Goal: Task Accomplishment & Management: Manage account settings

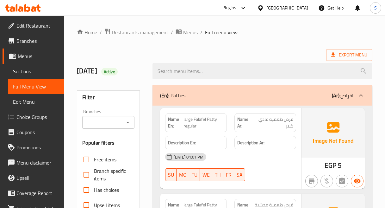
scroll to position [35, 0]
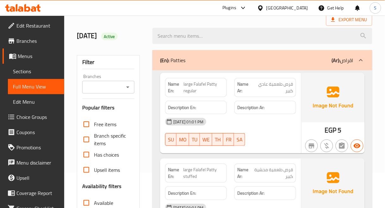
click at [291, 108] on h6 "Description Ar:" at bounding box center [265, 107] width 56 height 8
drag, startPoint x: 283, startPoint y: 105, endPoint x: 264, endPoint y: 116, distance: 21.3
click at [264, 116] on div "[DATE] 01:01 PM" at bounding box center [230, 121] width 139 height 15
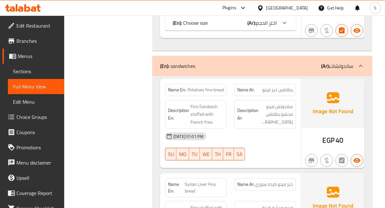
scroll to position [2373, 0]
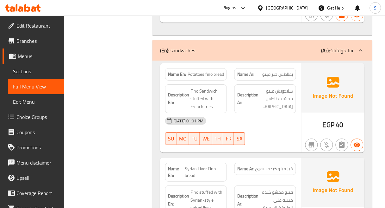
click at [263, 71] on span "بطاطس خبز فينو" at bounding box center [278, 74] width 31 height 7
copy span "بطاطس خبز فينو"
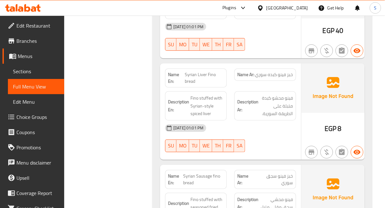
scroll to position [2478, 0]
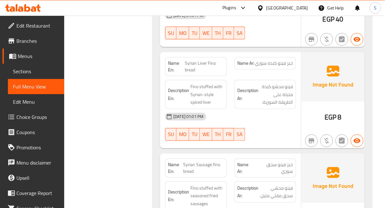
click at [169, 62] on strong "Name En:" at bounding box center [176, 66] width 17 height 13
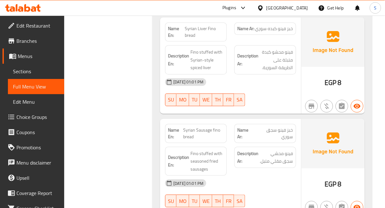
scroll to position [2408, 0]
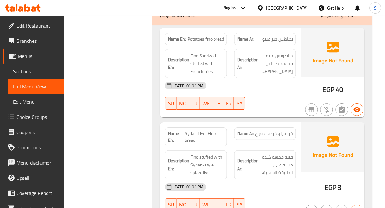
click at [191, 36] on span "Potatoes fino bread" at bounding box center [206, 39] width 36 height 7
copy span "Potatoes fino bread"
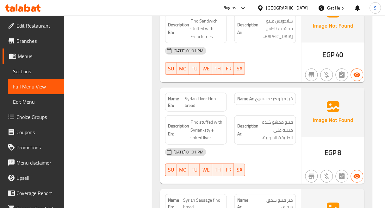
scroll to position [2443, 0]
click at [210, 95] on span "Syrian Liver Fino bread" at bounding box center [204, 101] width 39 height 13
copy span "Syrian Liver Fino bread"
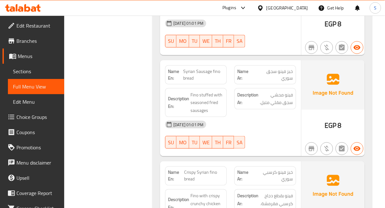
scroll to position [2584, 0]
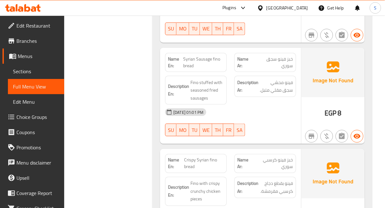
click at [200, 56] on span "Syrian Sausage fino bread" at bounding box center [203, 62] width 41 height 13
copy span "Syrian Sausage fino bread"
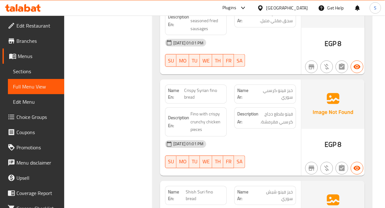
scroll to position [2654, 0]
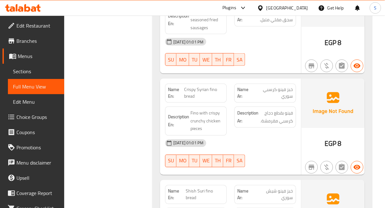
click at [196, 86] on span "Crispy Syrian fino bread" at bounding box center [204, 92] width 40 height 13
copy span "Crispy Syrian fino bread"
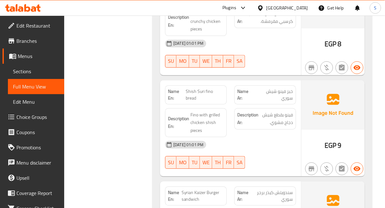
scroll to position [2760, 0]
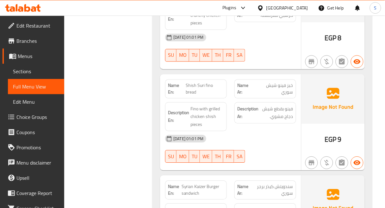
click at [189, 82] on span "Shish Suri fino bread" at bounding box center [205, 88] width 38 height 13
copy span "Shish Suri fino bread"
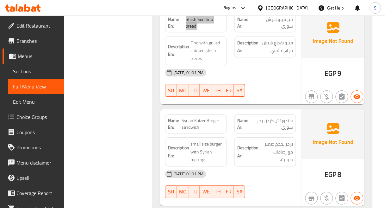
scroll to position [2865, 0]
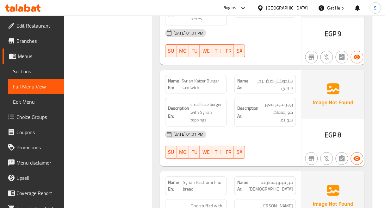
click at [220, 83] on span "Syrian Kaizer Burger sandwich" at bounding box center [203, 84] width 42 height 13
copy span "Syrian Kaizer Burger sandwich"
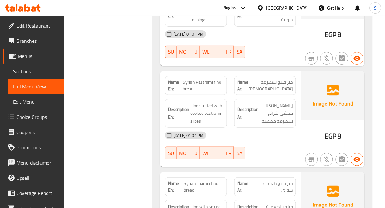
scroll to position [2970, 0]
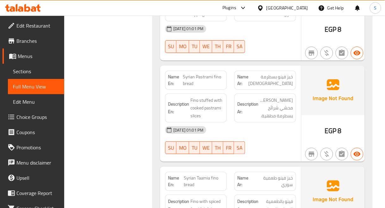
click at [196, 73] on span "Syrian Pastrami fino bread" at bounding box center [203, 79] width 41 height 13
copy span "Syrian Pastrami fino bread"
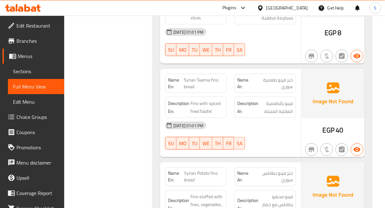
scroll to position [3076, 0]
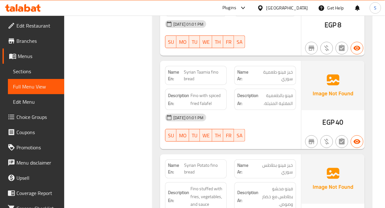
click at [282, 110] on div "[DATE] 01:01 PM" at bounding box center [230, 117] width 139 height 15
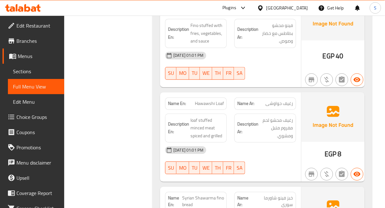
scroll to position [3252, 0]
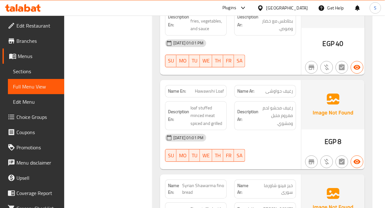
click at [204, 88] on span "Hawawshi Loaf" at bounding box center [209, 91] width 29 height 7
copy span "Hawawshi Loaf"
click at [273, 110] on span "رغيف محشو لحم مفروم متبل ومشوي." at bounding box center [277, 115] width 34 height 23
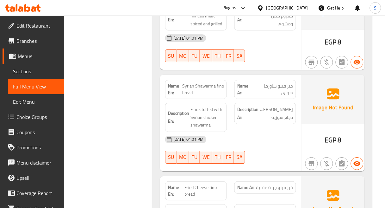
scroll to position [3357, 0]
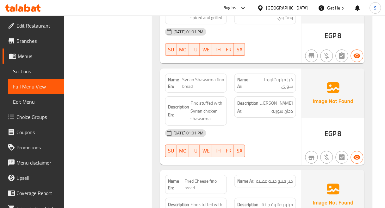
click at [201, 81] on span "Syrian Shawarma fino bread" at bounding box center [203, 82] width 42 height 13
copy span "Syrian Shawarma fino bread"
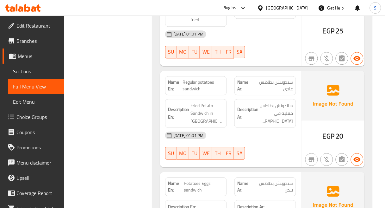
scroll to position [3779, 0]
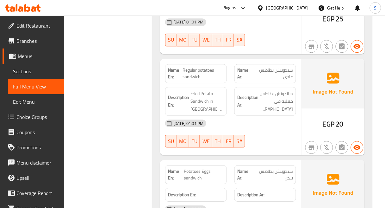
click at [280, 87] on div "Description Ar: ساندوتش بطاطس مقلية في فينو." at bounding box center [265, 101] width 62 height 29
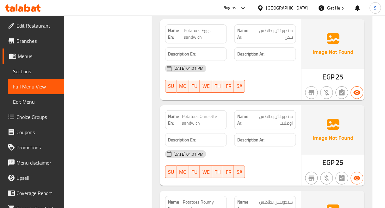
scroll to position [3955, 0]
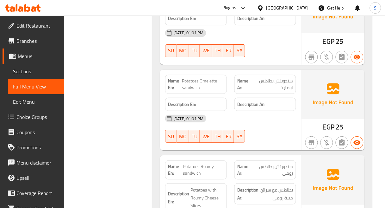
click at [198, 78] on span "Potatoes Omelette sandwich" at bounding box center [203, 84] width 42 height 13
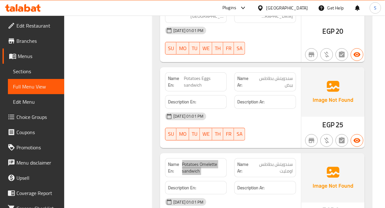
scroll to position [3849, 0]
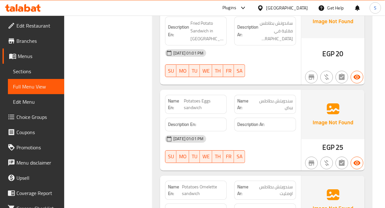
click at [208, 97] on span "Potatoes Eggs sandwich" at bounding box center [204, 103] width 40 height 13
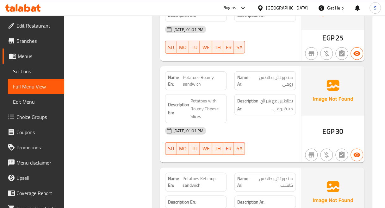
scroll to position [4025, 0]
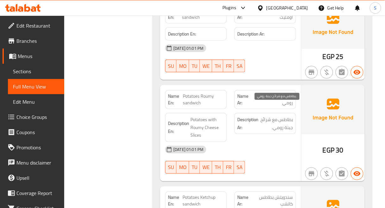
click at [278, 115] on span "بطاطس مع شرائح جبنة رومي." at bounding box center [277, 123] width 34 height 16
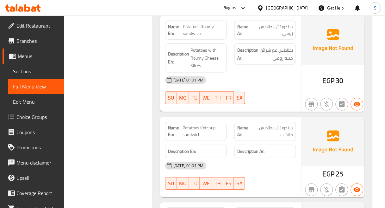
scroll to position [4096, 0]
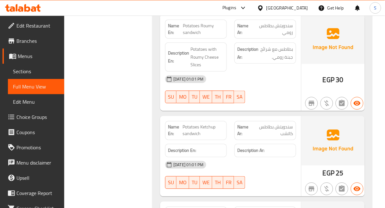
click at [190, 124] on span "Potatoes Ketchup sandwich" at bounding box center [203, 130] width 41 height 13
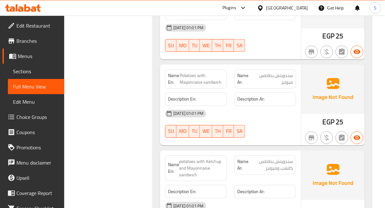
scroll to position [4236, 0]
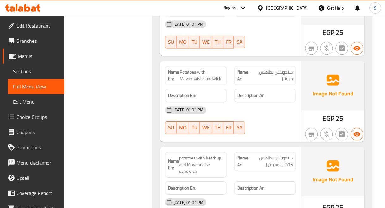
click at [209, 69] on span "Potatoes with Mayonnaise sandwich" at bounding box center [202, 75] width 44 height 13
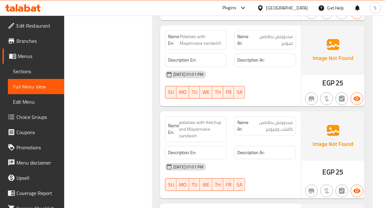
click at [271, 119] on span "سندويتش بطاطس كاتشب وميونيز" at bounding box center [271, 125] width 44 height 13
click at [194, 119] on span "potatoes with Ketchup and Mayonnaise sandwich" at bounding box center [201, 129] width 45 height 20
click at [288, 160] on div "[DATE] 01:01 PM" at bounding box center [230, 166] width 139 height 15
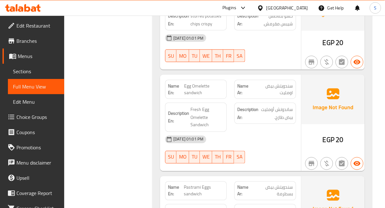
scroll to position [4588, 0]
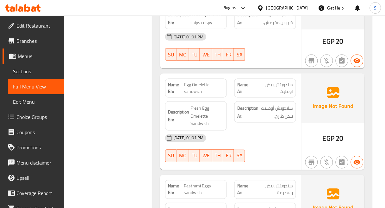
click at [219, 81] on span "Egg Omelette sandwich" at bounding box center [204, 87] width 40 height 13
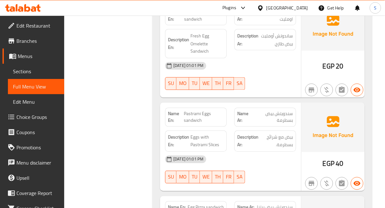
scroll to position [4693, 0]
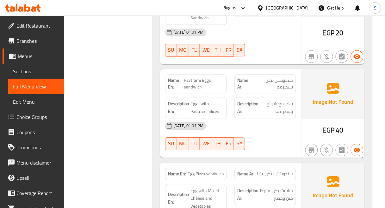
click at [199, 77] on span "Pastrami Eggs sandwich" at bounding box center [204, 83] width 40 height 13
click at [289, 81] on div "Name Ar: سندويتش بيض بسطرمة" at bounding box center [265, 83] width 62 height 19
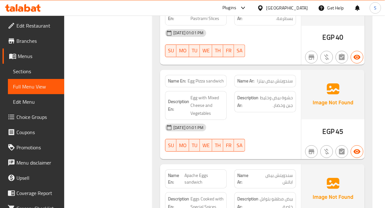
scroll to position [4799, 0]
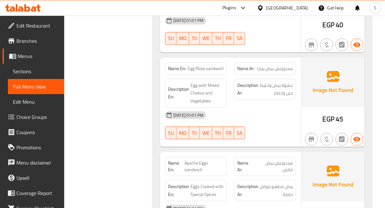
click at [259, 88] on div "Description Ar: حشوة بيض وخليط جبن وخضار." at bounding box center [265, 88] width 62 height 21
click at [264, 86] on div "Description Ar: حشوة بيض وخليط جبن وخضار." at bounding box center [265, 88] width 62 height 21
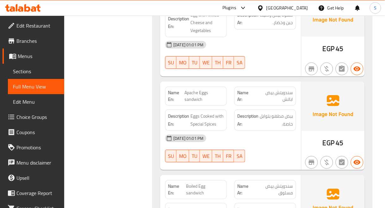
scroll to position [4904, 0]
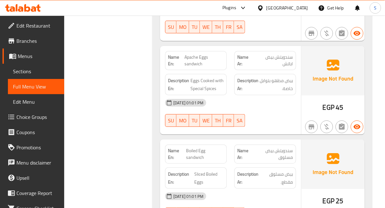
click at [303, 84] on img at bounding box center [333, 70] width 63 height 49
click at [262, 148] on span "سندويتش بيض مسلوق" at bounding box center [273, 153] width 40 height 13
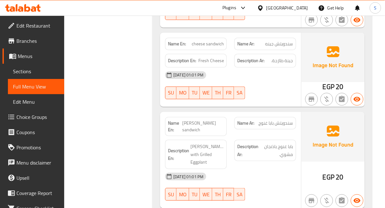
scroll to position [5502, 0]
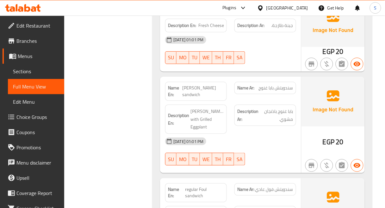
click at [277, 134] on div "[DATE] 01:01 PM" at bounding box center [230, 141] width 139 height 15
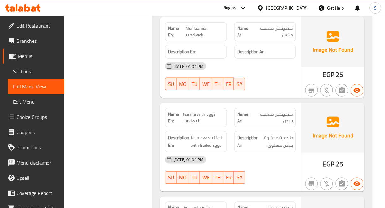
scroll to position [6471, 0]
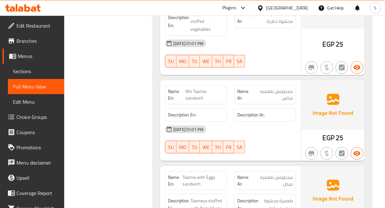
click at [237, 121] on div "[DATE] 01:01 PM" at bounding box center [230, 128] width 139 height 15
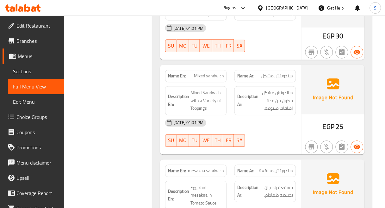
scroll to position [5145, 0]
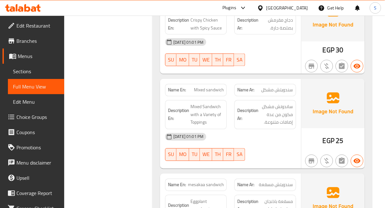
click at [215, 87] on span "Mixed sandwich" at bounding box center [209, 90] width 30 height 7
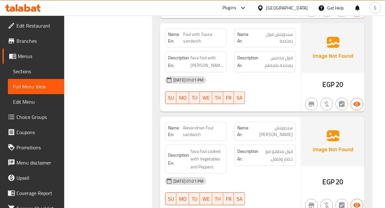
scroll to position [5778, 0]
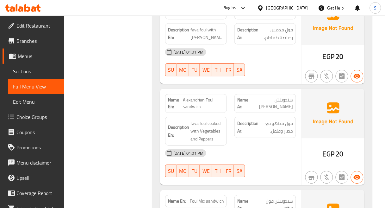
click at [194, 97] on span "Alexandrian Foul sandwich" at bounding box center [203, 103] width 41 height 13
click at [204, 119] on span "fava foul cooked with Vegetables and Peppers" at bounding box center [207, 130] width 34 height 23
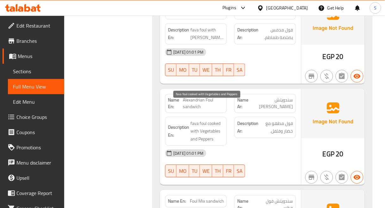
click at [195, 119] on span "fava foul cooked with Vegetables and Peppers" at bounding box center [207, 130] width 34 height 23
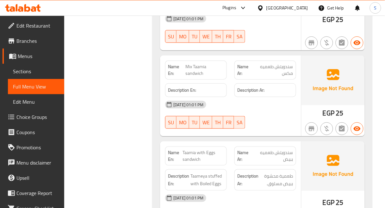
scroll to position [6481, 0]
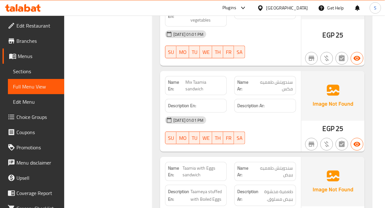
click at [196, 79] on span "Mix Taamia sandwich" at bounding box center [204, 85] width 39 height 13
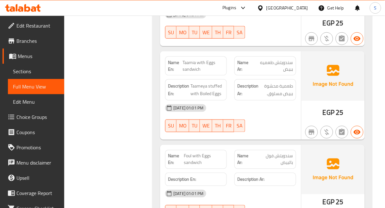
scroll to position [6612, 0]
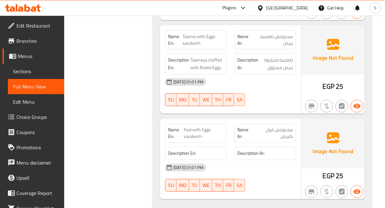
click at [198, 127] on span "Foul with Eggs sandwich" at bounding box center [204, 133] width 40 height 13
click at [307, 97] on div at bounding box center [333, 106] width 66 height 18
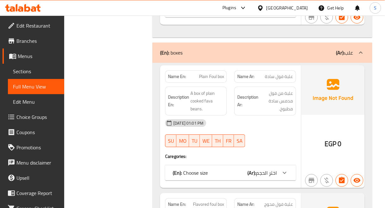
scroll to position [412, 0]
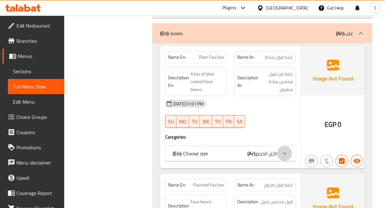
click at [281, 158] on div at bounding box center [284, 153] width 15 height 15
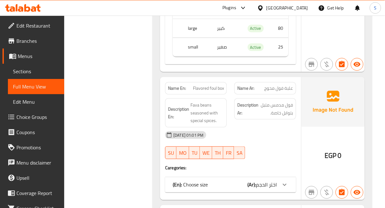
scroll to position [588, 0]
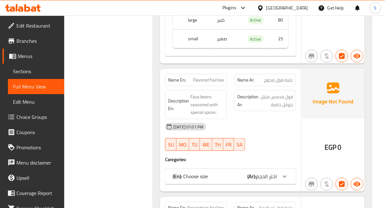
click at [281, 179] on icon at bounding box center [285, 176] width 8 height 8
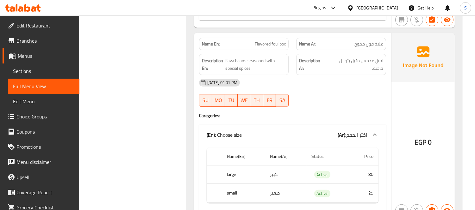
click at [355, 41] on span "علبة فول محوج" at bounding box center [368, 44] width 29 height 7
click at [360, 43] on span "علبة فول محوج" at bounding box center [368, 44] width 29 height 7
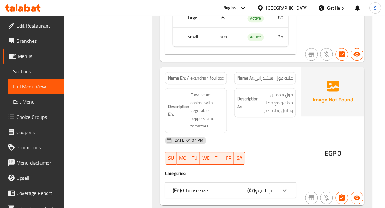
scroll to position [799, 0]
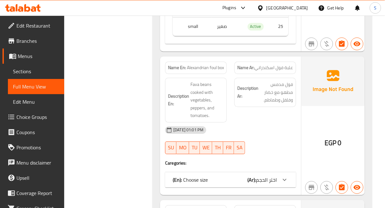
click at [267, 177] on span "اختر الحجم" at bounding box center [266, 179] width 21 height 9
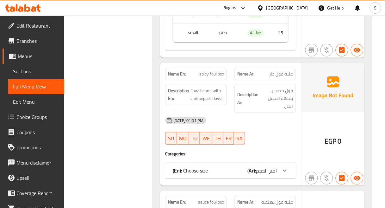
scroll to position [1010, 0]
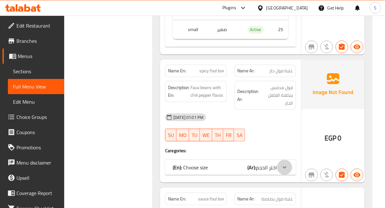
click at [277, 167] on div at bounding box center [284, 166] width 15 height 15
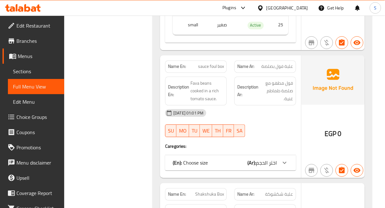
scroll to position [1220, 0]
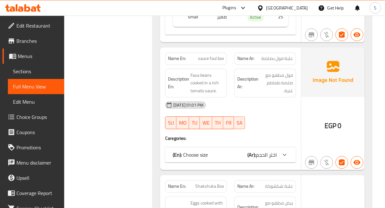
click at [271, 157] on span "اختر الحجم" at bounding box center [266, 154] width 21 height 9
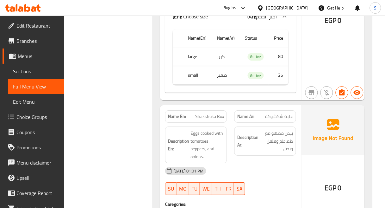
scroll to position [1396, 0]
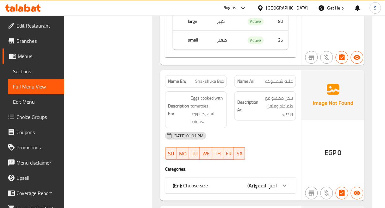
click at [275, 188] on span "اختر الحجم" at bounding box center [266, 184] width 21 height 9
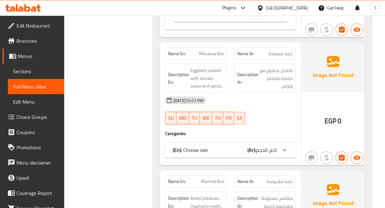
scroll to position [1642, 0]
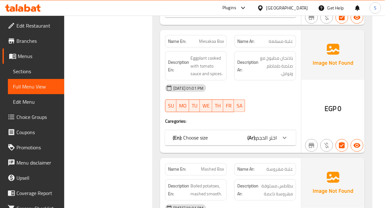
click at [286, 138] on icon at bounding box center [285, 138] width 4 height 2
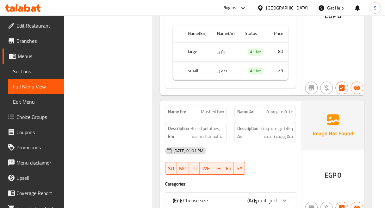
scroll to position [1818, 0]
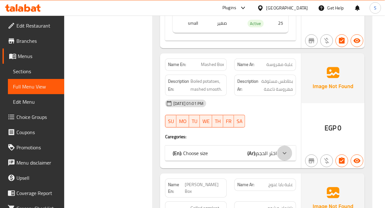
click at [291, 150] on div at bounding box center [284, 152] width 15 height 15
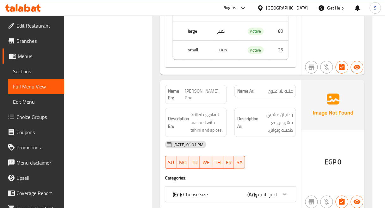
scroll to position [1994, 0]
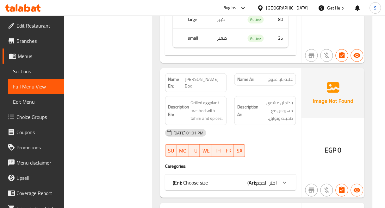
click at [249, 178] on b "(Ar):" at bounding box center [252, 182] width 9 height 9
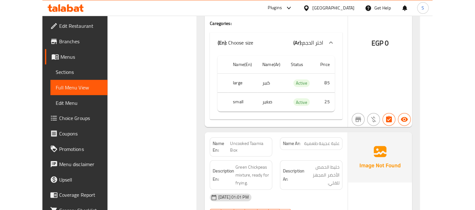
scroll to position [2170, 0]
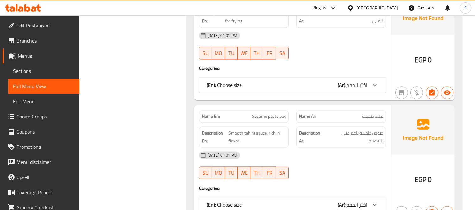
click at [270, 115] on span "Sesame paste box" at bounding box center [269, 116] width 34 height 7
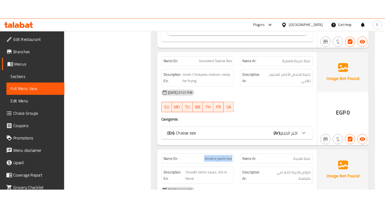
scroll to position [2099, 0]
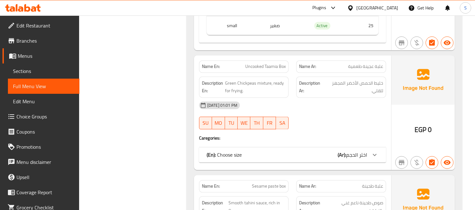
click at [254, 68] on span "Uncooked Taamia Box" at bounding box center [265, 67] width 40 height 7
click at [369, 66] on span "علبة عجينة طعمية" at bounding box center [365, 67] width 35 height 7
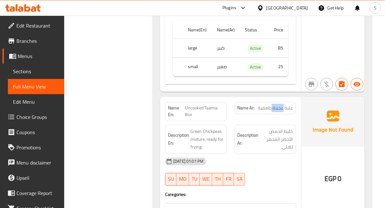
scroll to position [2205, 0]
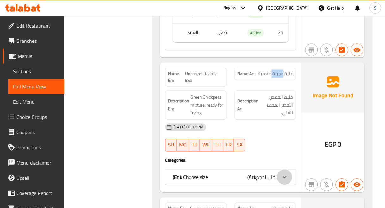
click at [287, 173] on icon at bounding box center [285, 177] width 8 height 8
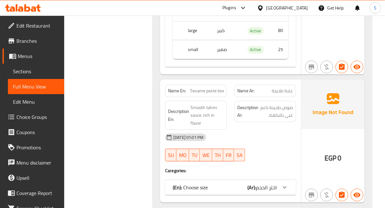
scroll to position [2416, 0]
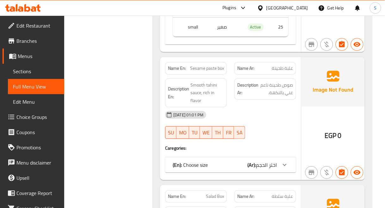
click at [273, 160] on span "اختر الحجم" at bounding box center [266, 164] width 21 height 9
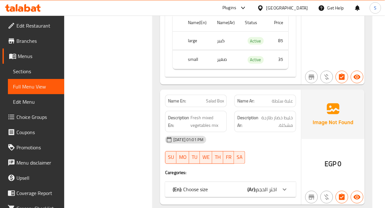
scroll to position [2592, 0]
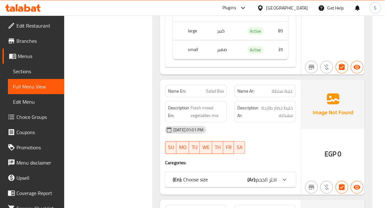
click at [286, 172] on div "(En): Choose size (Ar): اختر الحجم Name(En) Name(Ar) Status Price large كبير Ac…" at bounding box center [230, 179] width 131 height 15
click at [285, 172] on div at bounding box center [284, 179] width 15 height 15
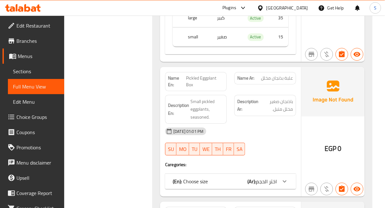
scroll to position [2802, 0]
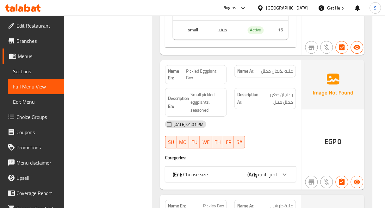
click at [279, 166] on div at bounding box center [284, 173] width 15 height 15
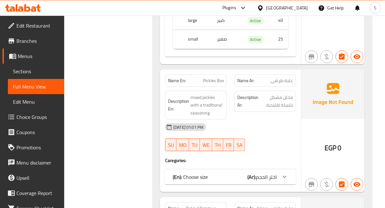
scroll to position [3013, 0]
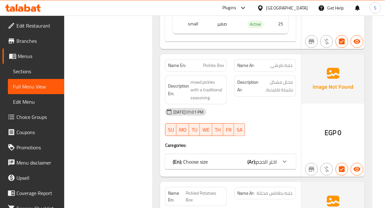
drag, startPoint x: 274, startPoint y: 151, endPoint x: 385, endPoint y: 160, distance: 111.7
click at [274, 157] on span "اختر الحجم" at bounding box center [266, 161] width 21 height 9
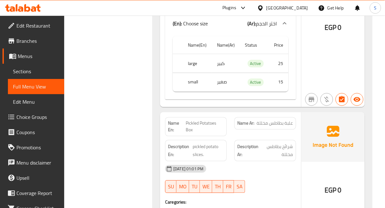
scroll to position [3189, 0]
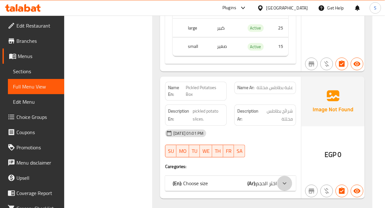
click at [285, 176] on div at bounding box center [284, 183] width 15 height 15
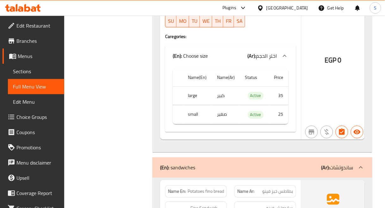
scroll to position [3365, 0]
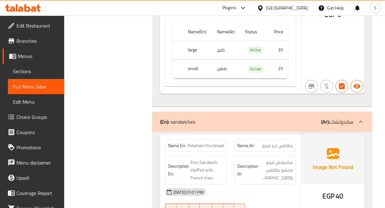
click at [324, 117] on b "(Ar):" at bounding box center [325, 121] width 9 height 9
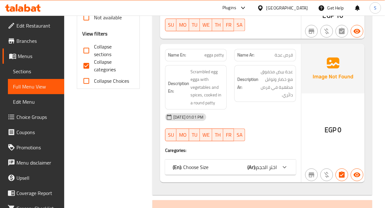
scroll to position [319, 0]
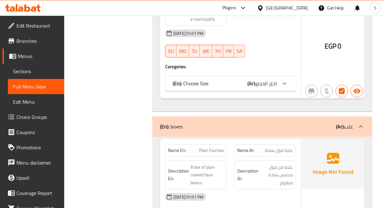
click at [290, 124] on div "(En): boxes (Ar): علب" at bounding box center [256, 126] width 193 height 8
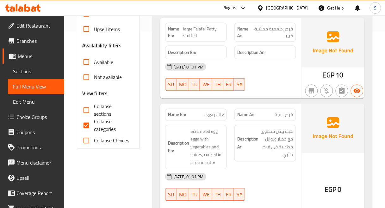
scroll to position [211, 0]
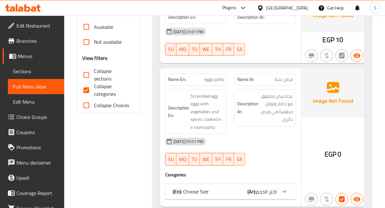
click at [276, 192] on span "اختر الحجم" at bounding box center [266, 191] width 21 height 9
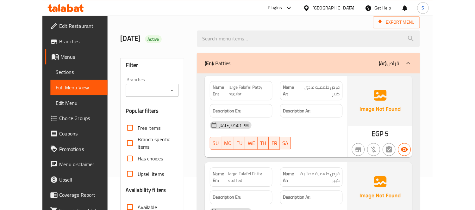
scroll to position [70, 0]
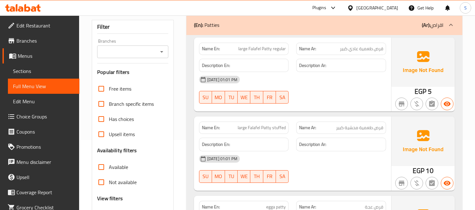
click at [43, 29] on span "Edit Restaurant" at bounding box center [45, 26] width 58 height 8
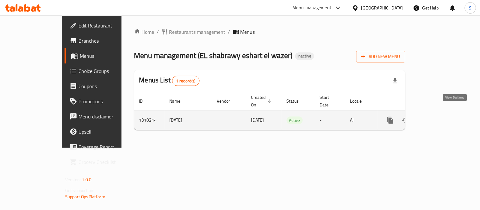
click at [440, 117] on icon "enhanced table" at bounding box center [436, 121] width 8 height 8
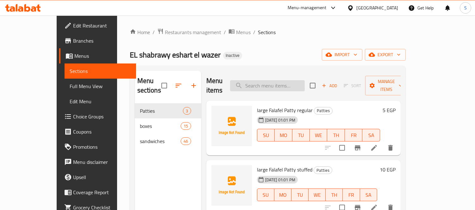
click at [305, 80] on input "search" at bounding box center [267, 85] width 75 height 11
paste input "Potatoes fino bread"
type input "Potatoes fino bread"
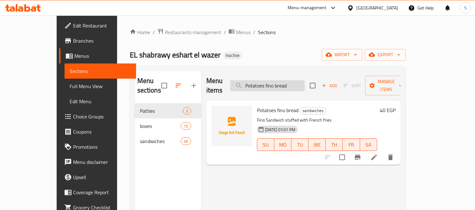
click at [295, 82] on input "Potatoes fino bread" at bounding box center [267, 85] width 75 height 11
click at [295, 81] on input "Potatoes fino bread" at bounding box center [267, 85] width 75 height 11
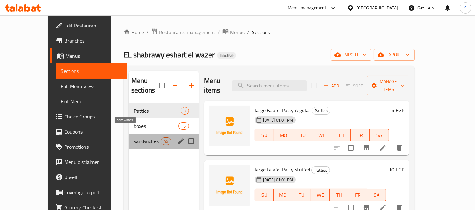
click at [134, 138] on span "sandwiches" at bounding box center [147, 142] width 27 height 8
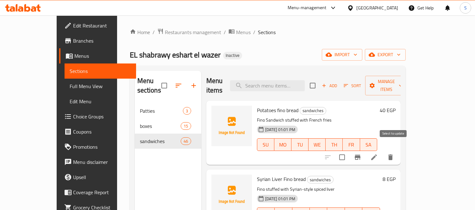
click at [349, 151] on input "checkbox" at bounding box center [341, 157] width 13 height 13
checkbox input "true"
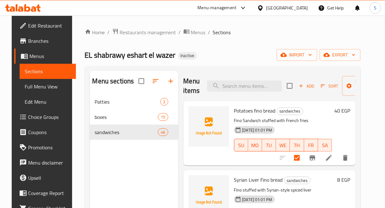
click at [247, 44] on div "Home / Restaurants management / Menus / Sections EL shabrawy eshart el wazer In…" at bounding box center [223, 155] width 276 height 255
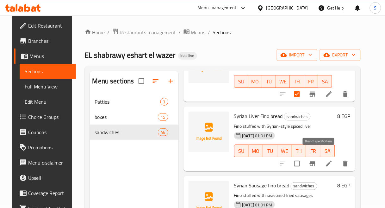
scroll to position [70, 0]
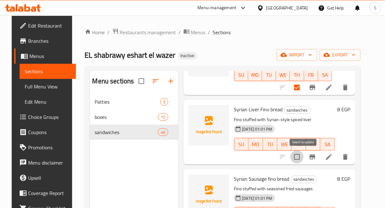
click at [303, 157] on input "checkbox" at bounding box center [296, 156] width 13 height 13
checkbox input "true"
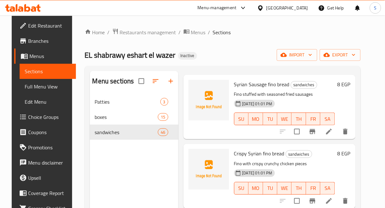
scroll to position [176, 0]
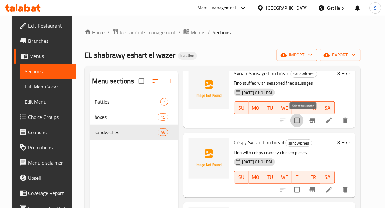
click at [301, 122] on input "checkbox" at bounding box center [296, 120] width 13 height 13
checkbox input "true"
click at [373, 124] on div "Home / Restaurants management / Menus / Sections EL shabrawy eshart el wazer In…" at bounding box center [222, 156] width 301 height 281
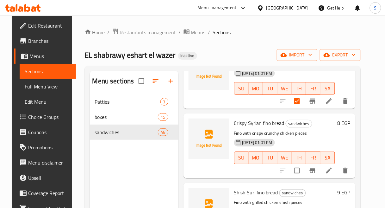
scroll to position [246, 0]
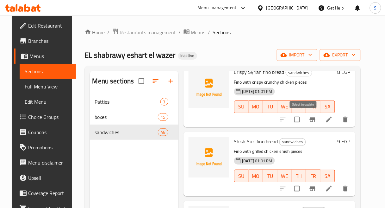
click at [304, 118] on input "checkbox" at bounding box center [296, 119] width 13 height 13
checkbox input "true"
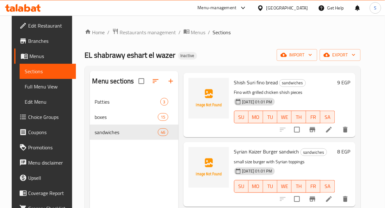
scroll to position [316, 0]
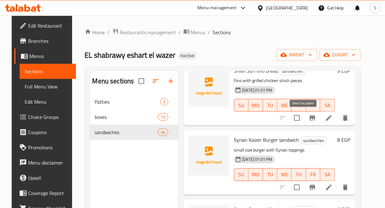
click at [303, 121] on input "checkbox" at bounding box center [296, 117] width 13 height 13
checkbox input "true"
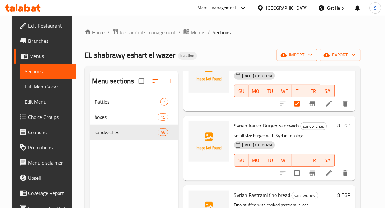
scroll to position [352, 0]
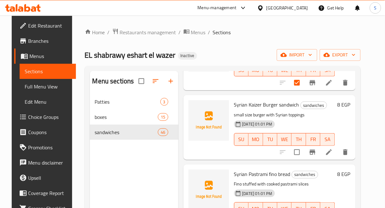
click at [261, 39] on div "Home / Restaurants management / Menus / Sections EL shabrawy eshart el wazer In…" at bounding box center [223, 155] width 276 height 255
click at [304, 153] on input "checkbox" at bounding box center [296, 151] width 13 height 13
checkbox input "true"
click at [251, 37] on div "Home / Restaurants management / Menus / Sections EL shabrawy eshart el wazer In…" at bounding box center [223, 155] width 276 height 255
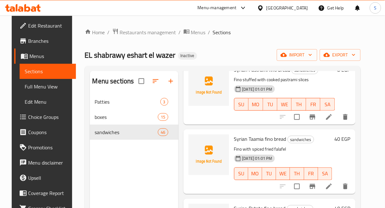
scroll to position [457, 0]
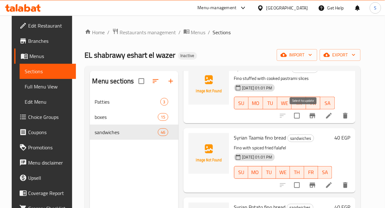
click at [304, 114] on input "checkbox" at bounding box center [296, 115] width 13 height 13
checkbox input "true"
click at [265, 36] on ol "Home / Restaurants management / Menus / Sections" at bounding box center [223, 32] width 276 height 8
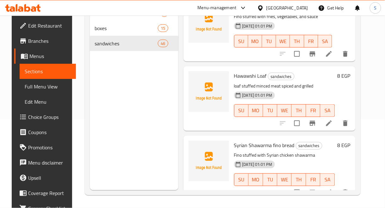
scroll to position [569, 0]
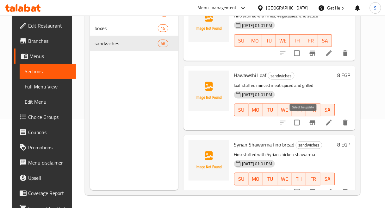
click at [301, 121] on input "checkbox" at bounding box center [296, 122] width 13 height 13
checkbox input "true"
click at [261, 125] on div "Hawawshi Loaf sandwiches loaf stuffed minced meat spiced and grilled 07-09-2025…" at bounding box center [285, 97] width 106 height 59
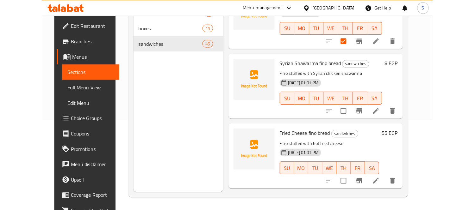
scroll to position [675, 0]
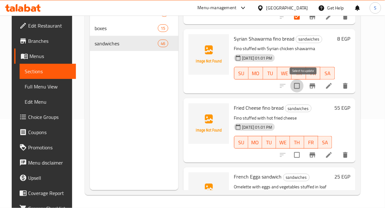
click at [304, 80] on input "checkbox" at bounding box center [296, 85] width 13 height 13
checkbox input "true"
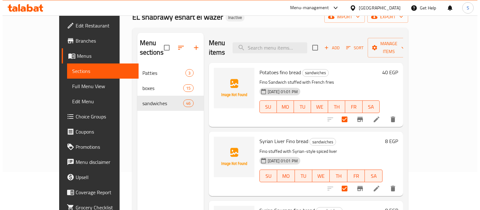
scroll to position [0, 0]
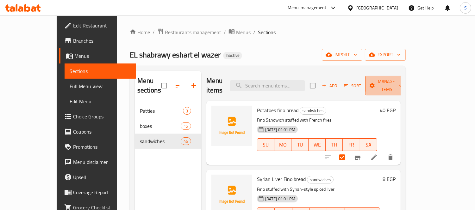
click at [404, 83] on icon "button" at bounding box center [400, 86] width 6 height 6
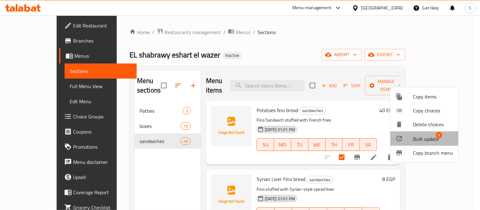
click at [434, 139] on span "Bulk update" at bounding box center [426, 139] width 26 height 8
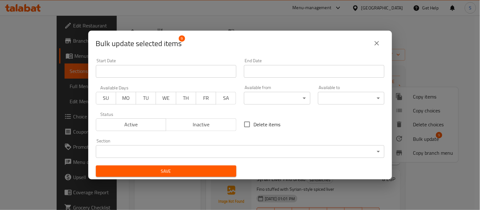
click at [259, 122] on span "Delete items" at bounding box center [267, 125] width 27 height 8
click at [254, 122] on input "Delete items" at bounding box center [246, 124] width 13 height 13
checkbox input "true"
click at [221, 172] on span "Save" at bounding box center [166, 172] width 130 height 8
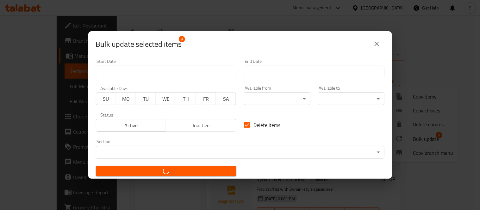
checkbox input "false"
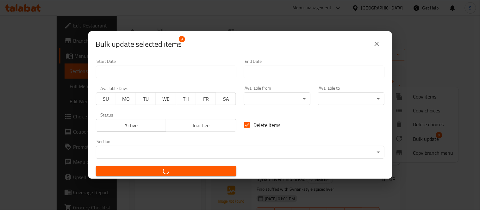
checkbox input "false"
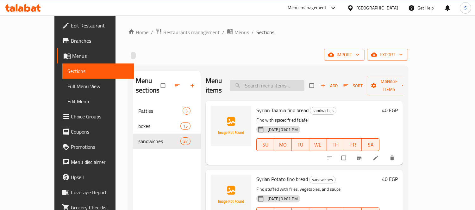
click at [293, 80] on input "search" at bounding box center [267, 85] width 75 height 11
paste input "Syrian Shawarma fino bread"
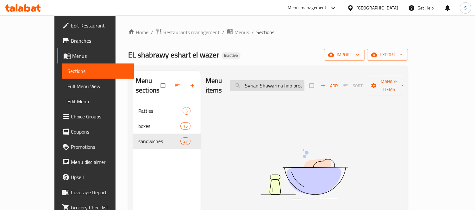
click at [283, 80] on input "Syrian Shawarma fino bread" at bounding box center [267, 85] width 75 height 11
paste input "Hawawshi Loaf"
click at [304, 83] on input "Hawawshi Loaf" at bounding box center [267, 85] width 75 height 11
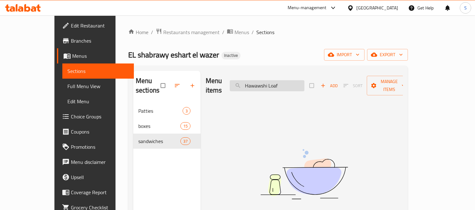
click at [304, 83] on input "Hawawshi Loaf" at bounding box center [267, 85] width 75 height 11
paste input "Syrian Kaizer Burger sandwich"
click at [304, 80] on input "Syrian Kaizer Burger sandwich" at bounding box center [267, 85] width 75 height 11
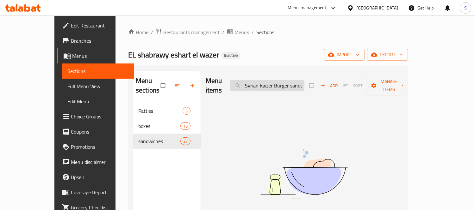
click at [304, 80] on input "Syrian Kaizer Burger sandwich" at bounding box center [267, 85] width 75 height 11
paste input "Crispy Syrian fino bread"
click at [289, 80] on input "Crispy Syrian fino bread" at bounding box center [267, 85] width 75 height 11
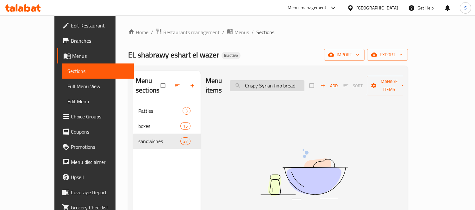
paste input "Syrian Kaizer Burger sandwich"
click at [298, 81] on input "Syrian Kaizer Burger sandwich" at bounding box center [267, 85] width 75 height 11
paste input "Potatoes Omelette"
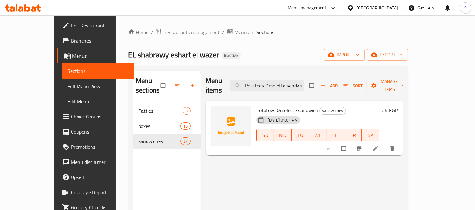
click at [283, 90] on div "Menu items Potatoes Omelette sandwich Add Sort Manage items" at bounding box center [304, 86] width 197 height 30
click at [296, 86] on input "Potatoes Omelette sandwich" at bounding box center [267, 85] width 75 height 11
paste input "potatoes with Ketchup and Mayonnais"
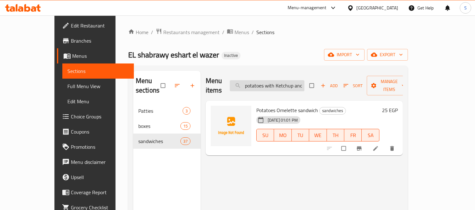
scroll to position [0, 48]
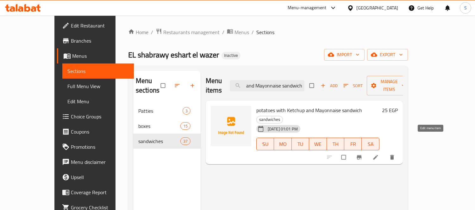
type input "potatoes with Ketchup and Mayonnaise sandwich"
click at [379, 154] on icon at bounding box center [375, 157] width 6 height 6
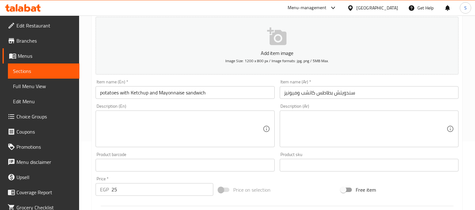
scroll to position [70, 0]
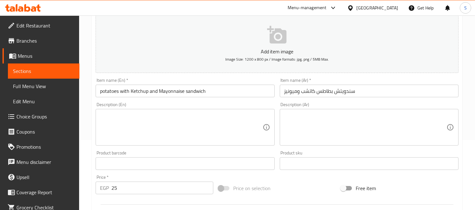
click at [197, 143] on div "Description (En)" at bounding box center [185, 127] width 179 height 37
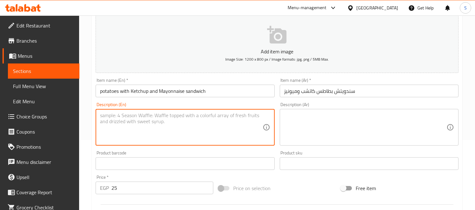
paste textarea "A sandwich filled with crispy fries, topped with ketchup and mayonnaise, offeri…"
type textarea "A sandwich filled with crispy fries, topped with ketchup and mayonnaise, offeri…"
click at [353, 124] on textarea at bounding box center [365, 128] width 162 height 30
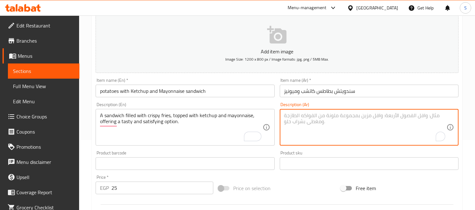
paste textarea "سندويتش مليء بالبطاطس المقرمشة ، مغطى بالكاتشب والمايونيز ، يقدم خيارًا لذيذًا …"
type textarea "سندويتش مليء بالبطاطس المقرمشة ، مغطى بالكاتشب والمايونيز ، يقدم خيارًا لذيذًا …"
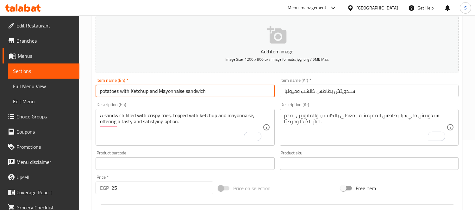
click at [256, 90] on input "potatoes with Ketchup and Mayonnaise sandwich" at bounding box center [185, 91] width 179 height 13
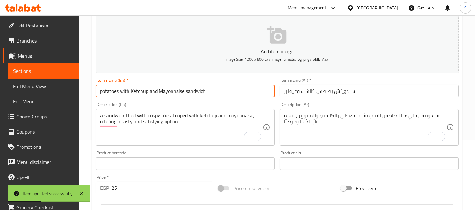
drag, startPoint x: 54, startPoint y: 69, endPoint x: 203, endPoint y: 8, distance: 161.5
click at [54, 69] on span "Sections" at bounding box center [43, 71] width 61 height 8
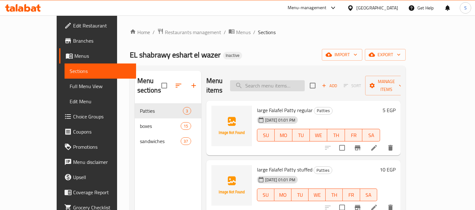
click at [291, 83] on input "search" at bounding box center [267, 85] width 75 height 11
paste input "Pastrami Eggs sandwich"
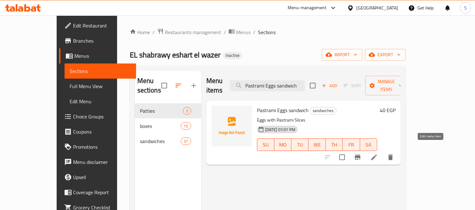
type input "Pastrami Eggs sandwich"
click at [378, 154] on icon at bounding box center [374, 158] width 8 height 8
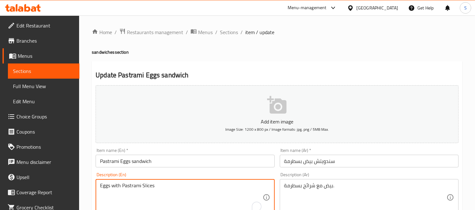
click at [164, 194] on textarea "Eggs with Pastrami Slices" at bounding box center [181, 198] width 162 height 30
paste textarea "Scrambled eggs with pastrami."
click at [201, 189] on textarea "Scrambled eggs with pastrami." at bounding box center [181, 198] width 162 height 30
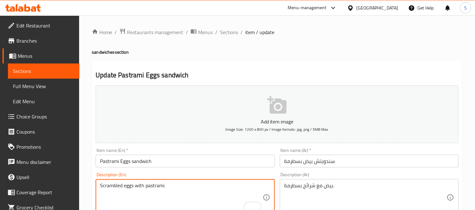
click at [201, 189] on textarea "Scrambled eggs with pastrami." at bounding box center [181, 198] width 162 height 30
paste textarea "Pastrami, eggs, bread, mustard, mayonnaise, salt, pepper"
type textarea "Pastrami, eggs, bread, mustard, mayonnaise, salt, pepper."
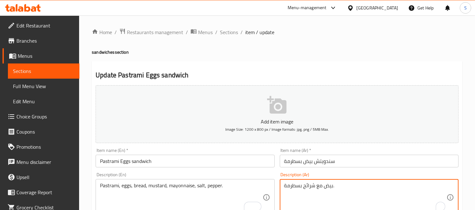
click at [317, 183] on textarea "بيض مع شرائح بسطرمة." at bounding box center [365, 198] width 162 height 30
paste textarea "سطرمة، بيض، خبز، خردل، مايونيز، ملح، فلفل"
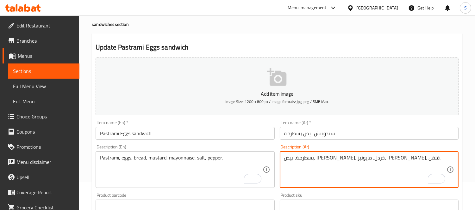
scroll to position [35, 0]
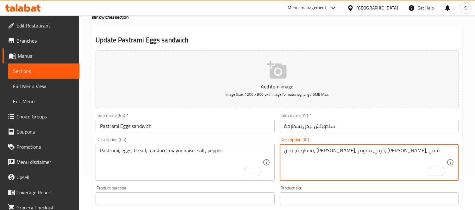
type textarea "بسطرمة، بيض، خبز، خردل، مايونيز، ملح، فلفل."
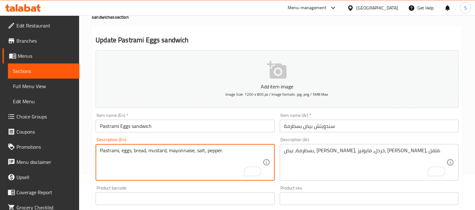
click at [228, 148] on textarea "Pastrami, eggs, bread, mustard, mayonnaise, salt, pepper." at bounding box center [181, 163] width 162 height 30
paste textarea "Scrambled eggs with pastrami"
type textarea "Scrambled eggs with pastrami."
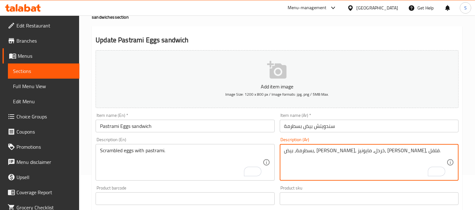
click at [323, 152] on textarea "بسطرمة، بيض، خبز، خردل، مايونيز، ملح، فلفل." at bounding box center [365, 163] width 162 height 30
click at [322, 151] on textarea "بسطرمة، بيض، خبز، خردل، مايونيز، ملح، فلفل." at bounding box center [365, 163] width 162 height 30
paste textarea "يض مخفوق مع بسطرمة"
type textarea "بيض مخفوق مع بسطرمة"
click at [325, 128] on input "سندويتش بيض بسطرمة" at bounding box center [369, 126] width 179 height 13
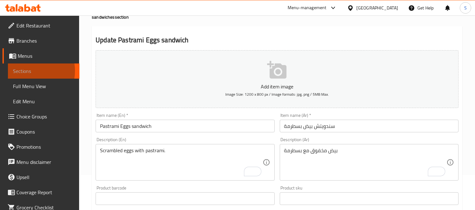
click at [28, 70] on span "Sections" at bounding box center [43, 71] width 61 height 8
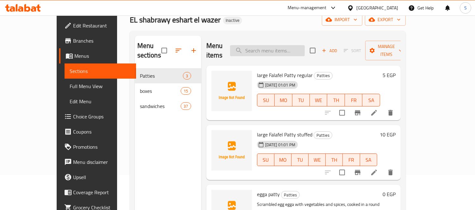
click at [287, 48] on input "search" at bounding box center [267, 50] width 75 height 11
paste input "Mix Taamia sandwich"
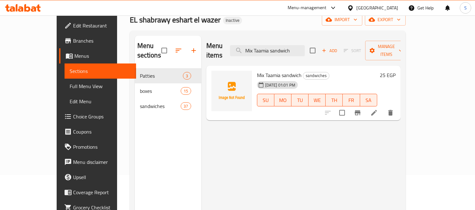
click at [280, 52] on div "Menu items Mix Taamia sandwich Add Sort Manage items" at bounding box center [303, 51] width 194 height 30
click at [286, 46] on input "Mix Taamia sandwich" at bounding box center [267, 50] width 75 height 11
paste input "Foul With Eggs S"
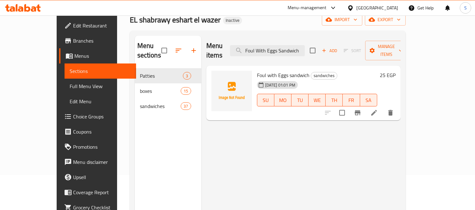
type input "Foul With Eggs Sandwich"
click at [378, 109] on icon at bounding box center [374, 113] width 8 height 8
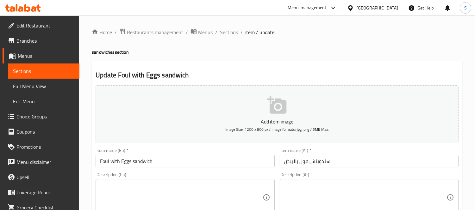
click at [231, 192] on textarea at bounding box center [181, 198] width 162 height 30
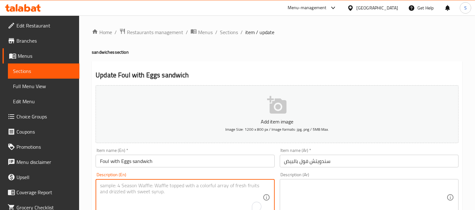
paste textarea "egg, Fava beans, Tomatoes, Onions, Garlic, Cilantro, Salt, Pepper, Cumin"
type textarea "egg, Fava beans, Tomatoes, Onions, Garlic, Cilantro, Salt, Pepper, Cumin"
click at [301, 197] on textarea at bounding box center [365, 198] width 162 height 30
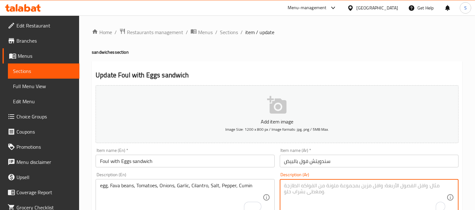
paste textarea "بيض، فول مدمس ، طماطم ، بصل ، ثوم ، كزبرة ، ملح ، فلفل ، كمون"
type textarea "بيض، فول مدمس ، طماطم ، بصل ، ثوم ، كزبرة ، ملح ، فلفل ، كمون"
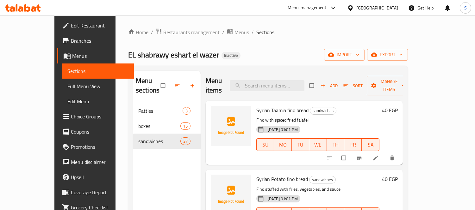
drag, startPoint x: 31, startPoint y: 84, endPoint x: 262, endPoint y: 1, distance: 245.2
click at [67, 84] on span "Full Menu View" at bounding box center [97, 87] width 61 height 8
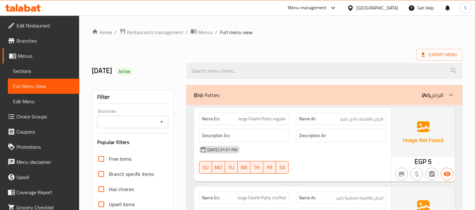
click at [283, 34] on ol "Home / Restaurants management / Menus / Full menu view" at bounding box center [277, 32] width 371 height 8
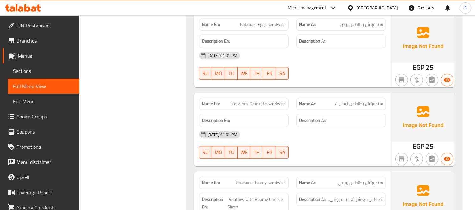
click at [358, 105] on span "سندويتش بطاطس اومليت" at bounding box center [359, 104] width 48 height 7
click at [358, 104] on span "سندويتش بطاطس اومليت" at bounding box center [359, 104] width 48 height 7
copy span "بطاطس"
click at [359, 107] on span "سندويتش بطاطس اومليت" at bounding box center [359, 104] width 48 height 7
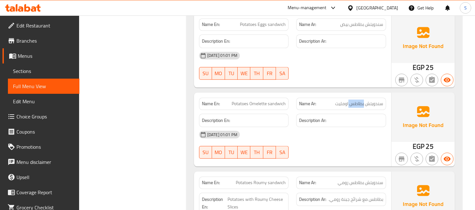
click at [359, 107] on span "سندويتش بطاطس اومليت" at bounding box center [359, 104] width 48 height 7
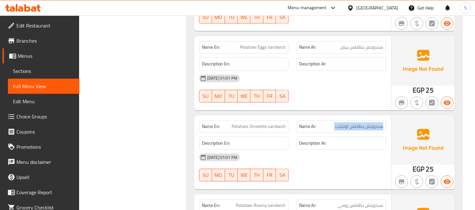
scroll to position [2729, 0]
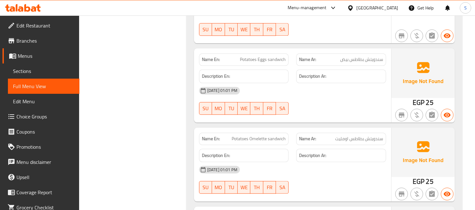
click at [365, 62] on span "سندويتش بطاطس بيض" at bounding box center [361, 59] width 43 height 7
copy span "سندويتش بطاطس بيض"
drag, startPoint x: 267, startPoint y: 60, endPoint x: 254, endPoint y: 60, distance: 13.0
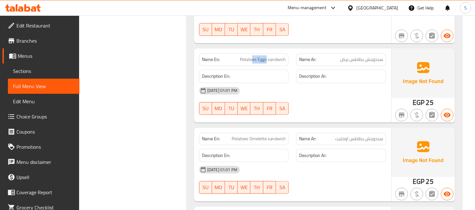
click at [254, 60] on span "Potatoes Eggs sandwich" at bounding box center [263, 59] width 46 height 7
click at [271, 59] on span "Potatoes Eggs sandwich" at bounding box center [263, 59] width 46 height 7
drag, startPoint x: 258, startPoint y: 61, endPoint x: 296, endPoint y: 55, distance: 38.1
click at [295, 61] on div "Name En: Potatoes Eggs sandwich Name Ar: سندويتش بطاطس بيض" at bounding box center [292, 60] width 195 height 20
copy span "Eggs sandwich"
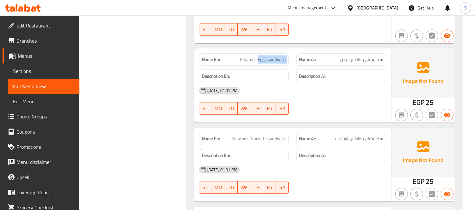
click at [258, 54] on div "Name En: Potatoes Eggs sandwich" at bounding box center [243, 60] width 97 height 20
click at [258, 53] on div "Name En: Potatoes Eggs sandwich" at bounding box center [243, 60] width 97 height 20
click at [257, 59] on span "Potatoes Eggs sandwich" at bounding box center [263, 59] width 46 height 7
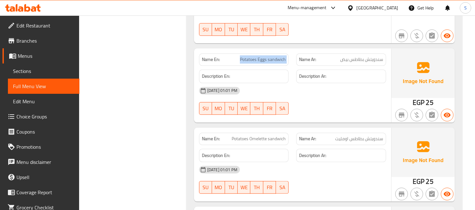
copy span "Potatoes Eggs sandwich"
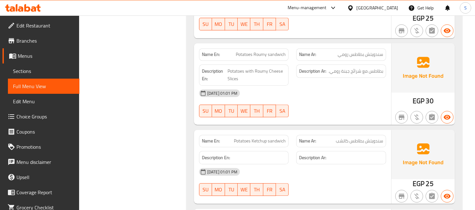
scroll to position [2905, 0]
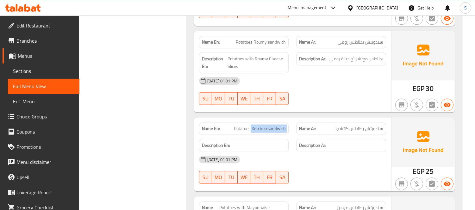
drag, startPoint x: 251, startPoint y: 131, endPoint x: 296, endPoint y: 130, distance: 45.3
click at [296, 130] on div "Name En: Potatoes Ketchup sandwich Name Ar: سندويتش بطاطس كاتشب" at bounding box center [292, 129] width 195 height 20
copy span "Ketchup sandwich"
drag, startPoint x: 350, startPoint y: 133, endPoint x: 356, endPoint y: 134, distance: 6.0
click at [350, 132] on span "سندويتش بطاطس كاتشب" at bounding box center [359, 129] width 47 height 7
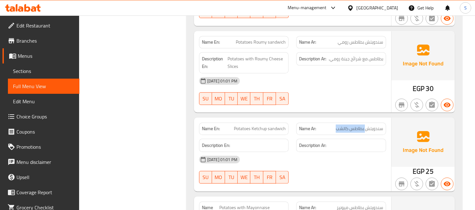
drag, startPoint x: 364, startPoint y: 130, endPoint x: 334, endPoint y: 128, distance: 30.8
click at [334, 128] on p "Name Ar: سندويتش بطاطس كاتشب" at bounding box center [341, 129] width 84 height 7
copy span "بطاطس كاتشب"
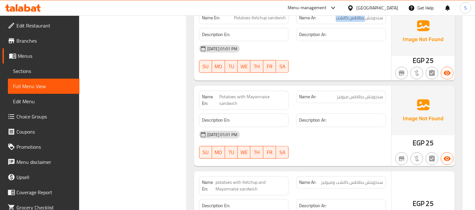
scroll to position [3045, 0]
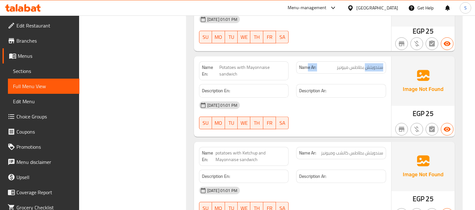
drag, startPoint x: 366, startPoint y: 70, endPoint x: 306, endPoint y: 57, distance: 61.7
click at [353, 69] on span "سندويتش بطاطس ميونيز" at bounding box center [360, 67] width 47 height 7
drag, startPoint x: 331, startPoint y: 68, endPoint x: 364, endPoint y: 73, distance: 33.6
click at [364, 71] on p "Name Ar: سندويتش بطاطس ميونيز" at bounding box center [341, 67] width 84 height 7
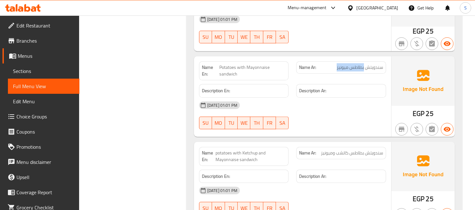
copy span "بطاطس ميونيز"
click at [233, 69] on span "Potatoes with Mayonnaise sandwich" at bounding box center [252, 70] width 67 height 13
drag, startPoint x: 247, startPoint y: 67, endPoint x: 261, endPoint y: 79, distance: 18.4
click at [261, 78] on span "Potatoes with Mayonnaise sandwich" at bounding box center [252, 70] width 67 height 13
copy span "Mayonnaise sandwich"
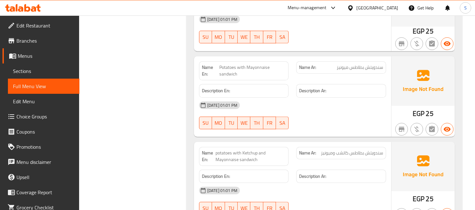
click at [243, 162] on span "potatoes with Ketchup and Mayonnaise sandwich" at bounding box center [250, 156] width 70 height 13
copy span "potatoes with Ketchup and Mayonnaise sandwich"
click at [250, 73] on span "Potatoes with Mayonnaise sandwich" at bounding box center [252, 70] width 67 height 13
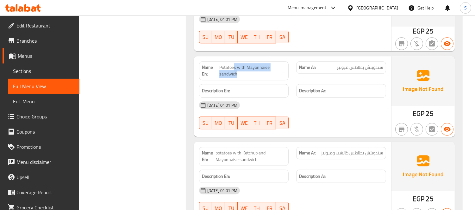
drag, startPoint x: 235, startPoint y: 68, endPoint x: 260, endPoint y: 80, distance: 28.0
click at [260, 80] on div "Name En: Potatoes with Mayonnaise sandwich" at bounding box center [244, 70] width 90 height 19
copy span "s with Mayonnaise sandwich"
click at [252, 77] on span "Potatoes with Mayonnaise sandwich" at bounding box center [252, 70] width 67 height 13
drag, startPoint x: 237, startPoint y: 71, endPoint x: 262, endPoint y: 68, distance: 25.5
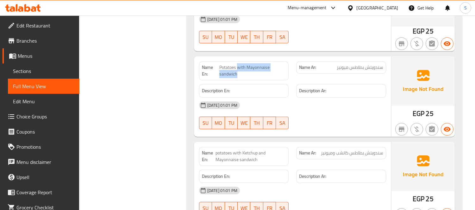
click at [247, 77] on span "Potatoes with Mayonnaise sandwich" at bounding box center [252, 70] width 67 height 13
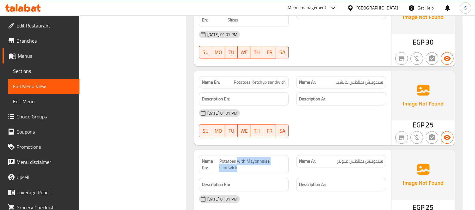
scroll to position [2940, 0]
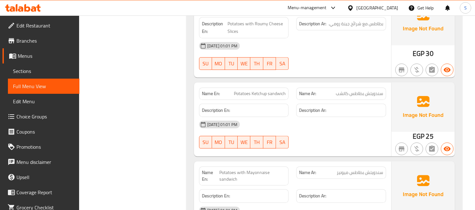
click at [261, 102] on div "Description En:" at bounding box center [243, 110] width 97 height 21
drag, startPoint x: 251, startPoint y: 96, endPoint x: 271, endPoint y: 96, distance: 19.9
click at [271, 96] on span "Potatoes Ketchup sandwich" at bounding box center [260, 93] width 52 height 7
click at [269, 96] on span "Potatoes Ketchup sandwich" at bounding box center [260, 93] width 52 height 7
drag, startPoint x: 252, startPoint y: 96, endPoint x: 263, endPoint y: 98, distance: 10.4
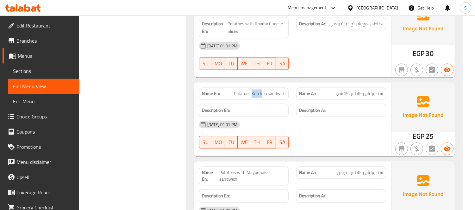
click at [263, 97] on span "Potatoes Ketchup sandwich" at bounding box center [260, 93] width 52 height 7
click at [247, 96] on span "Potatoes Ketchup sandwich" at bounding box center [260, 93] width 52 height 7
drag, startPoint x: 251, startPoint y: 96, endPoint x: 305, endPoint y: 97, distance: 54.1
click at [305, 97] on div "Name En: Potatoes Ketchup sandwich Name Ar: سندويتش بطاطس كاتشب" at bounding box center [292, 94] width 195 height 20
click at [278, 97] on span "Potatoes Ketchup sandwich" at bounding box center [260, 93] width 52 height 7
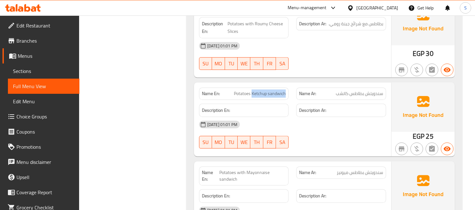
drag, startPoint x: 252, startPoint y: 95, endPoint x: 289, endPoint y: 97, distance: 37.1
click at [289, 97] on div "Name En: Potatoes Ketchup sandwich" at bounding box center [243, 94] width 97 height 20
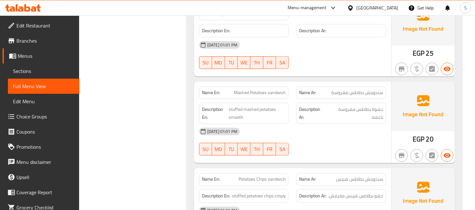
scroll to position [3115, 0]
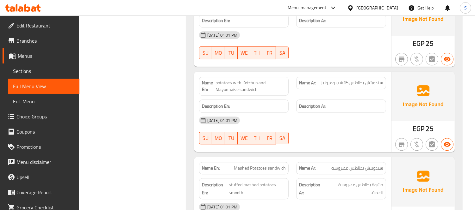
click at [260, 79] on div "Name En: potatoes with Ketchup and Mayonnaise sandwich" at bounding box center [244, 86] width 90 height 19
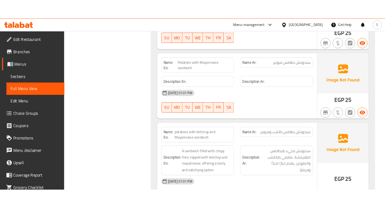
scroll to position [3045, 0]
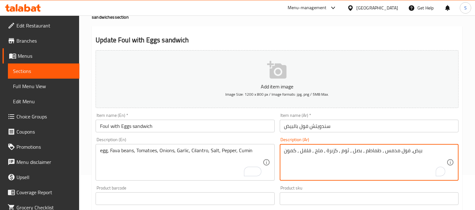
scroll to position [35, 0]
type textarea "بيض، فول مدمس ، طماطم ، بصل ، ثوم ، كزبرة ، ملح ، فلفل ، كمون"
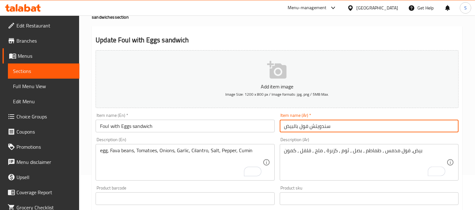
click at [304, 121] on input "سندويتش فول بالبيض" at bounding box center [369, 126] width 179 height 13
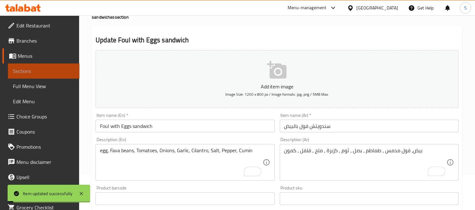
click at [57, 70] on span "Sections" at bounding box center [43, 71] width 61 height 8
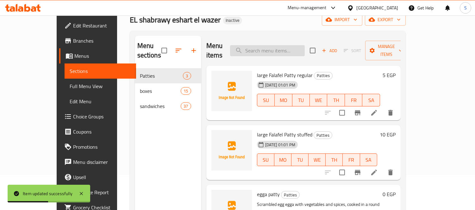
click at [280, 45] on input "search" at bounding box center [267, 50] width 75 height 11
paste input "Omelette sandwich"
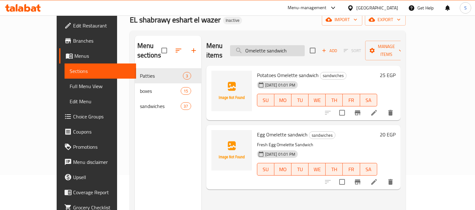
click at [302, 45] on input "Omelette sandwich" at bounding box center [267, 50] width 75 height 11
paste input "Potatoes Eggs"
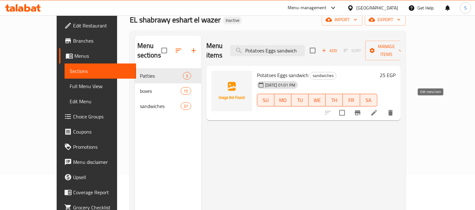
type input "Potatoes Eggs sandwich"
click at [383, 107] on li at bounding box center [374, 112] width 18 height 11
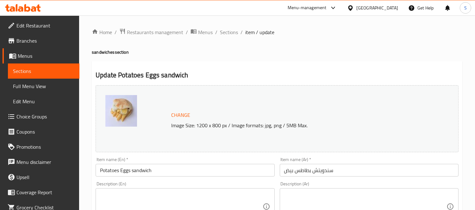
click at [178, 195] on textarea at bounding box center [181, 207] width 162 height 30
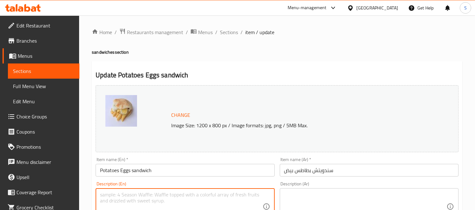
paste textarea "Bread, fries, butter, fried eggs, and spices"
type textarea "Bread, fries, butter, fried eggs, and spices"
click at [364, 194] on textarea at bounding box center [365, 207] width 162 height 30
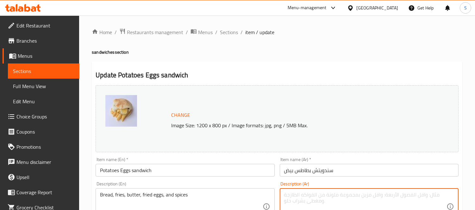
paste textarea "خبز، بطاطس مقلية، زبدة، بيض مقلي والتوابل"
type textarea "خبز، بطاطس مقلية، زبدة، بيض مقلي والتوابل"
click at [370, 172] on input "سندويتش بطاطس بيض" at bounding box center [369, 170] width 179 height 13
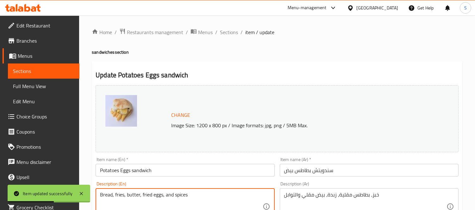
click at [198, 193] on textarea "Bread, fries, butter, fried eggs, and spices" at bounding box center [181, 207] width 162 height 30
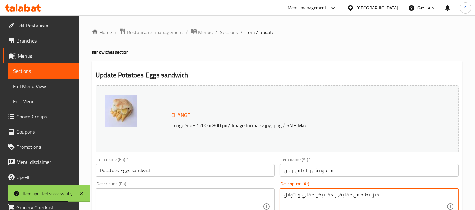
click at [382, 195] on textarea "خبز، بطاطس مقلية، زبدة، بيض مقلي والتوابل" at bounding box center [365, 207] width 162 height 30
click at [382, 194] on textarea "خبز، بطاطس مقلية، زبدة، بيض مقلي والتوابل" at bounding box center [365, 207] width 162 height 30
click at [371, 171] on input "سندويتش بطاطس بيض" at bounding box center [369, 170] width 179 height 13
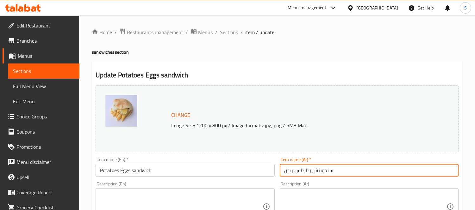
drag, startPoint x: 34, startPoint y: 64, endPoint x: 39, endPoint y: 67, distance: 5.6
click at [34, 64] on link "Sections" at bounding box center [44, 71] width 72 height 15
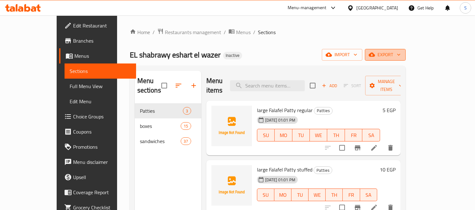
click at [401, 59] on span "export" at bounding box center [385, 55] width 31 height 8
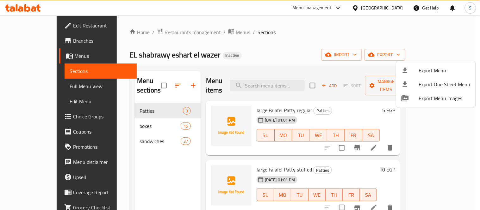
click at [434, 67] on span "Export Menu" at bounding box center [445, 71] width 52 height 8
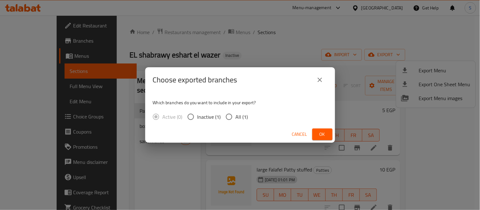
click at [238, 117] on span "All (1)" at bounding box center [242, 117] width 12 height 8
click at [236, 117] on input "All (1)" at bounding box center [228, 116] width 13 height 13
radio input "true"
click at [327, 137] on button "Ok" at bounding box center [322, 135] width 20 height 12
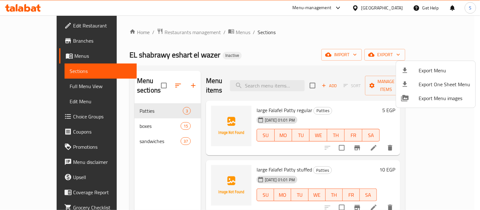
click at [351, 42] on div at bounding box center [240, 105] width 480 height 210
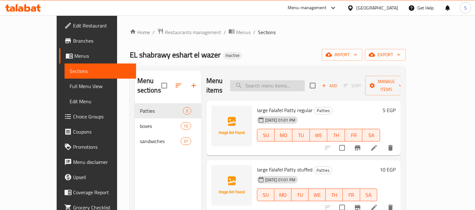
click at [301, 84] on input "search" at bounding box center [267, 85] width 75 height 11
paste input "Mixed sandwi"
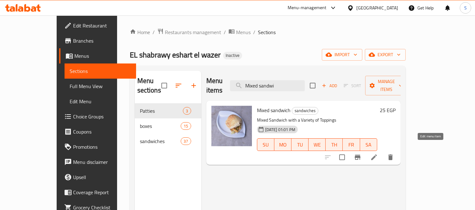
type input "Mixed sandwi"
click at [378, 154] on icon at bounding box center [374, 158] width 8 height 8
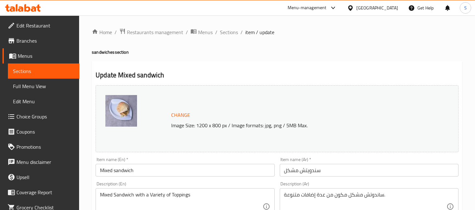
click at [287, 169] on input "سندويتش مشكل" at bounding box center [369, 170] width 179 height 13
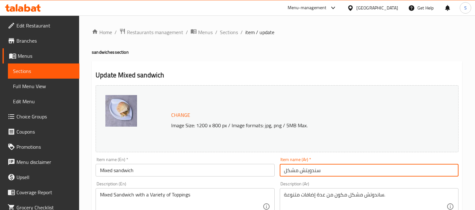
click at [287, 169] on input "سندويتش مشكل" at bounding box center [369, 170] width 179 height 13
paste input "اكل"
type input "سندويتش مشاكل"
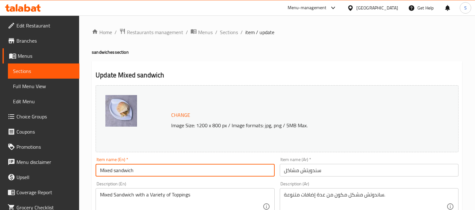
click at [105, 172] on input "Mixed sandwich" at bounding box center [185, 170] width 179 height 13
type input "mshakel sandwich"
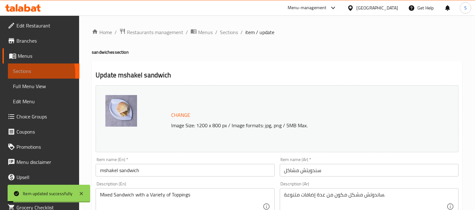
click at [20, 74] on span "Sections" at bounding box center [43, 71] width 61 height 8
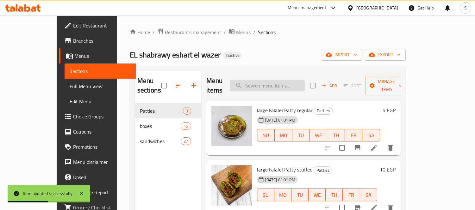
click at [290, 80] on input "search" at bounding box center [267, 85] width 75 height 11
paste input "Alexandrian Foul sand"
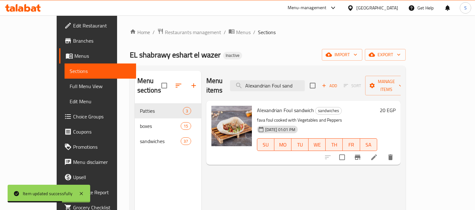
type input "Alexandrian Foul sand"
click at [377, 155] on icon at bounding box center [374, 158] width 6 height 6
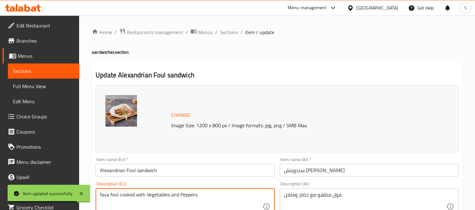
click at [106, 196] on textarea "fava foul cooked with Vegetables and Peppers" at bounding box center [181, 207] width 162 height 30
type textarea "foul cooked with Vegetables and Peppers"
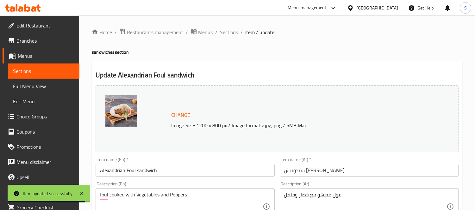
click at [142, 163] on div "Item name (En)   * Alexandrian Foul sandwich Item name (En) *" at bounding box center [185, 167] width 179 height 19
click at [140, 170] on input "Alexandrian Foul sandwich" at bounding box center [185, 170] width 179 height 13
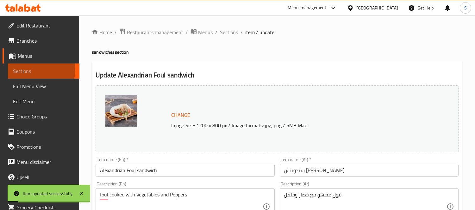
click at [27, 69] on span "Sections" at bounding box center [43, 71] width 61 height 8
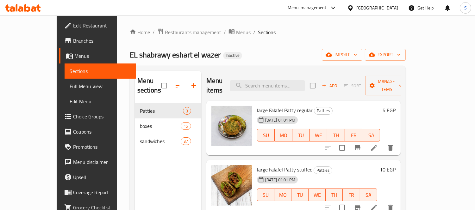
click at [117, 23] on div "Home / Restaurants management / Menus / Sections EL shabrawy eshart el wazer In…" at bounding box center [267, 157] width 301 height 283
click at [401, 59] on span "export" at bounding box center [385, 55] width 31 height 8
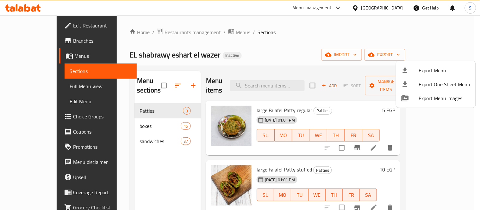
click at [334, 44] on div at bounding box center [240, 105] width 480 height 210
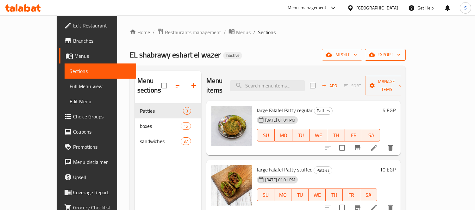
click at [400, 55] on icon "button" at bounding box center [398, 55] width 3 height 2
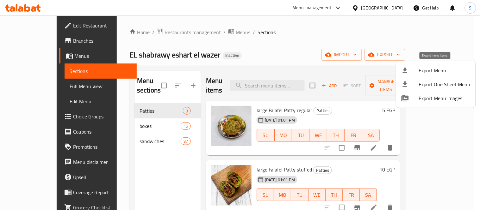
click at [437, 67] on span "Export Menu" at bounding box center [445, 71] width 52 height 8
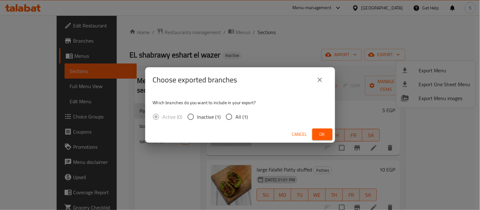
click at [238, 121] on label "All (1)" at bounding box center [235, 116] width 26 height 13
click at [236, 121] on input "All (1)" at bounding box center [228, 116] width 13 height 13
radio input "true"
click at [322, 135] on span "Ok" at bounding box center [322, 135] width 10 height 8
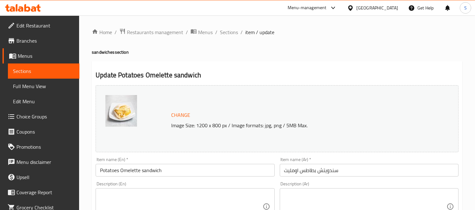
scroll to position [35, 0]
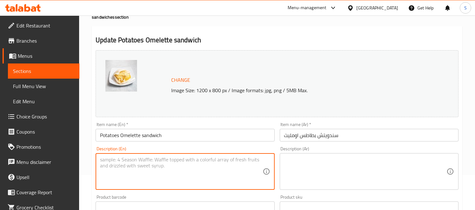
click at [157, 173] on textarea at bounding box center [181, 172] width 162 height 30
paste textarea "Bread, butter, fries, omelette, and spices"
type textarea "Bread, butter, fries, omelette, and spices"
